Goal: Find contact information: Find contact information

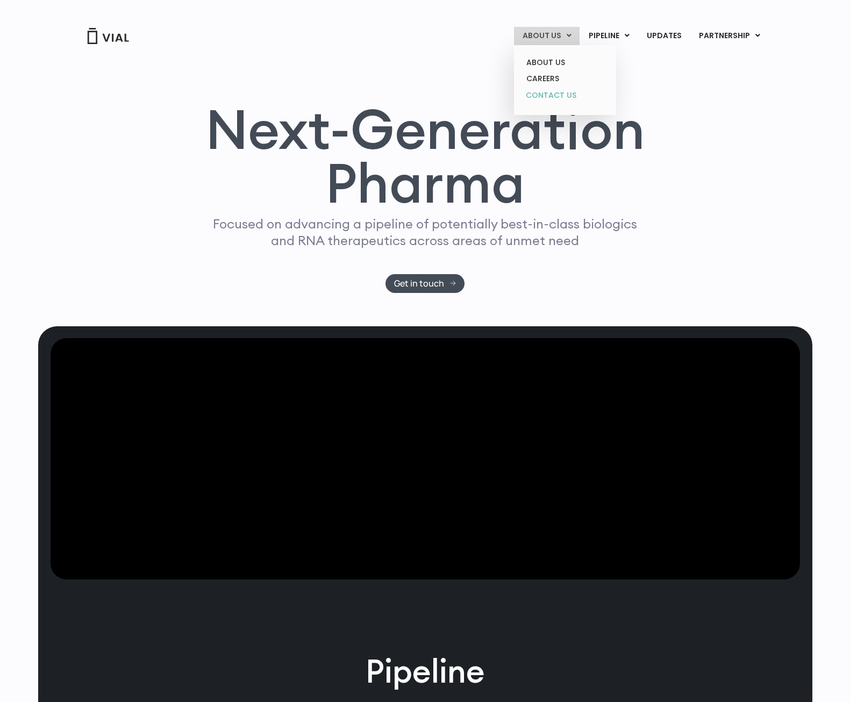
click at [548, 97] on link "CONTACT US" at bounding box center [565, 95] width 94 height 17
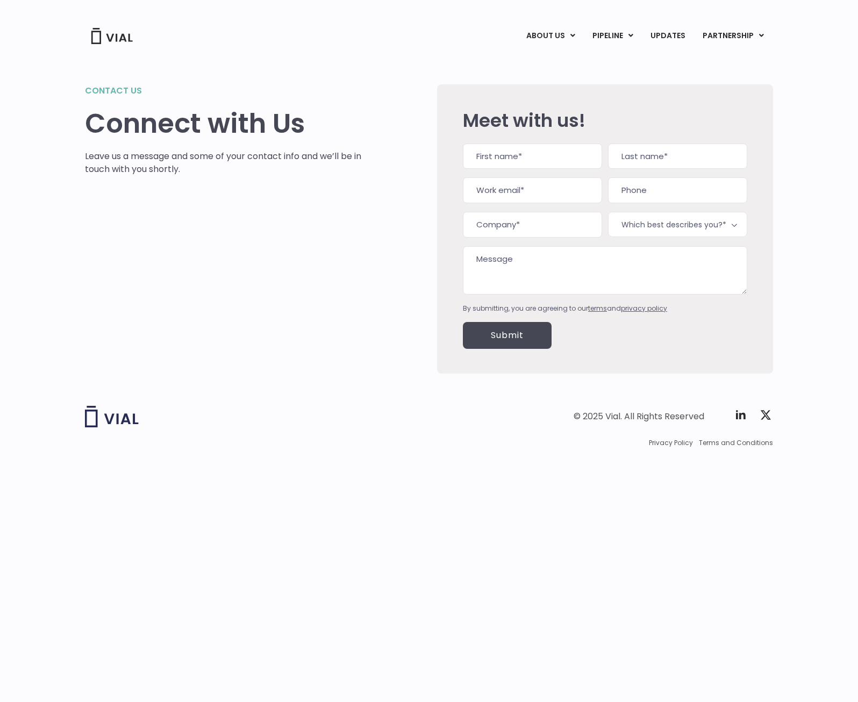
click at [431, 302] on div "Contact us Connect with Us Leave us a message and some of your contact info and…" at bounding box center [429, 228] width 688 height 289
click at [553, 59] on link "ABOUT US" at bounding box center [569, 62] width 94 height 17
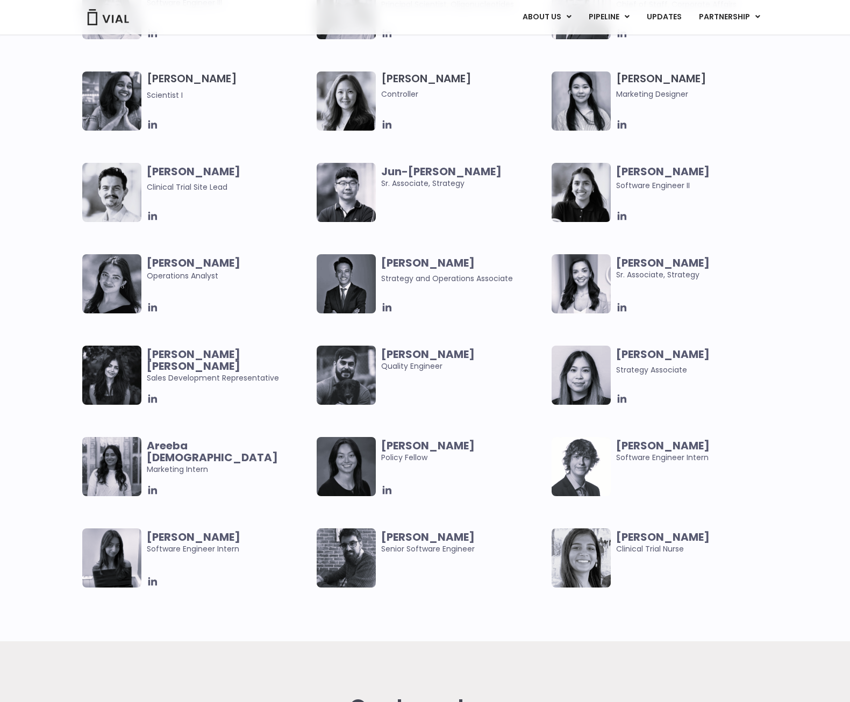
scroll to position [2449, 0]
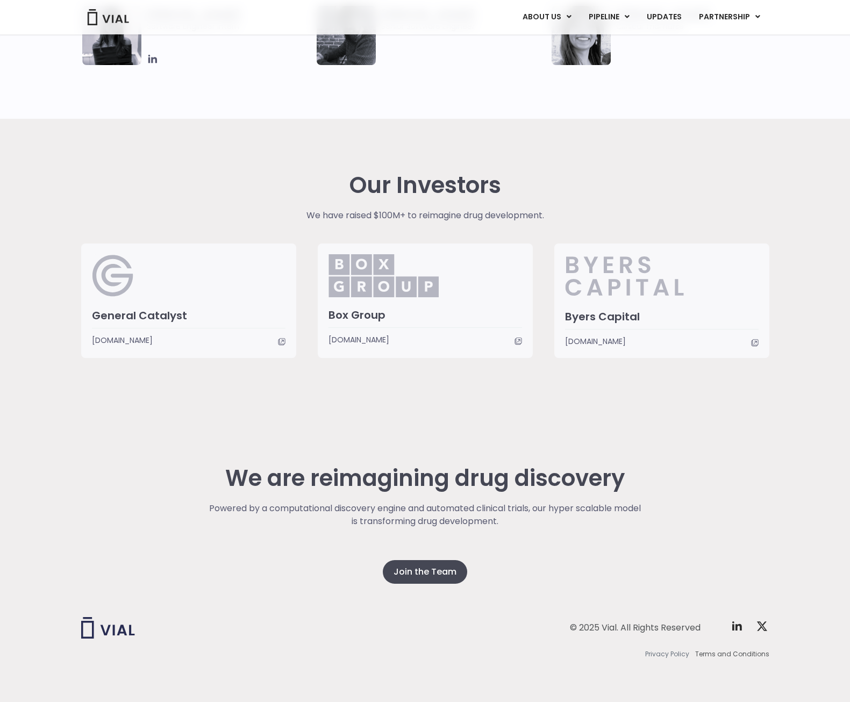
click at [678, 652] on span "Privacy Policy" at bounding box center [667, 655] width 44 height 10
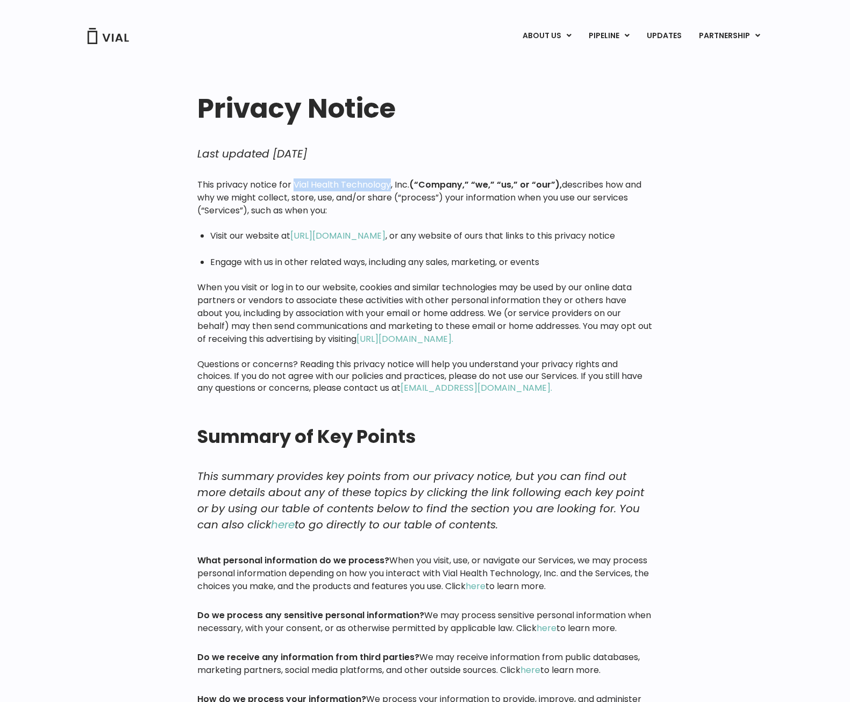
drag, startPoint x: 295, startPoint y: 185, endPoint x: 391, endPoint y: 184, distance: 96.3
click at [391, 184] on p "This privacy notice for Vial Health Technology, Inc. (“Company,” “we,” “us,” or…" at bounding box center [424, 198] width 455 height 39
copy p "Vial Health Technology"
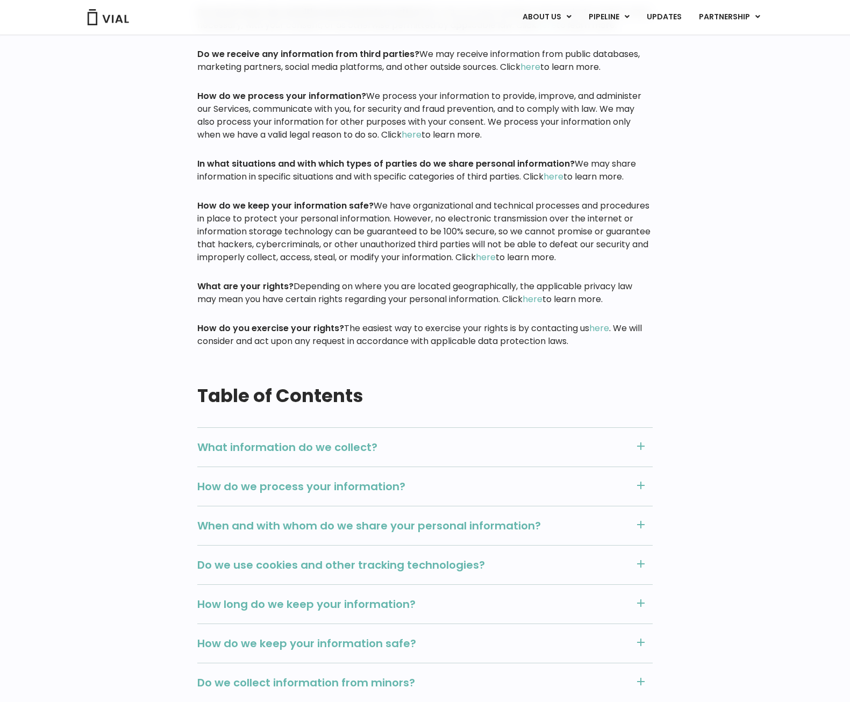
scroll to position [972, 0]
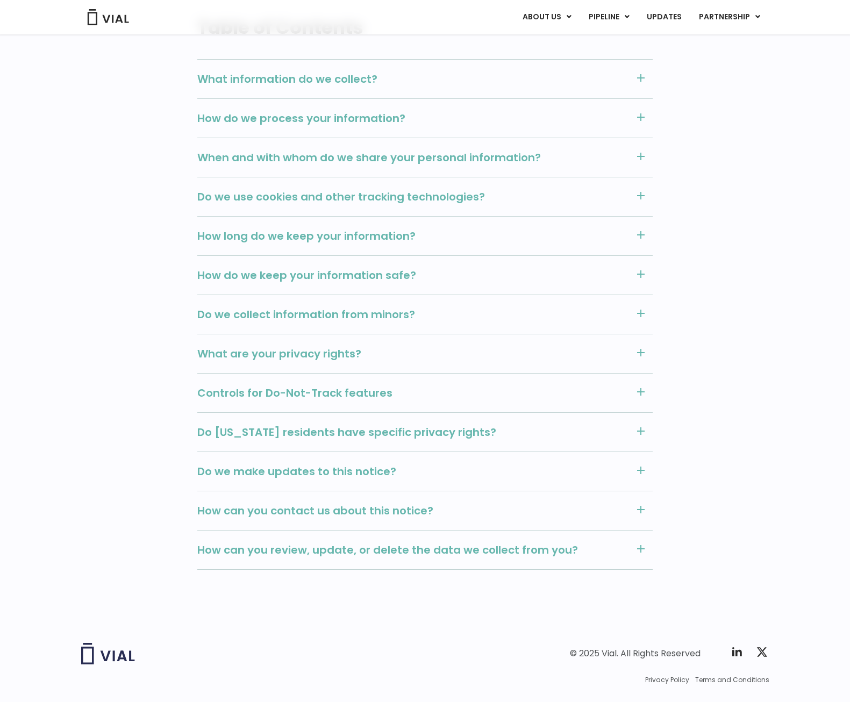
click at [604, 509] on span "How can you contact us about this notice?" at bounding box center [413, 511] width 432 height 14
